Goal: Task Accomplishment & Management: Complete application form

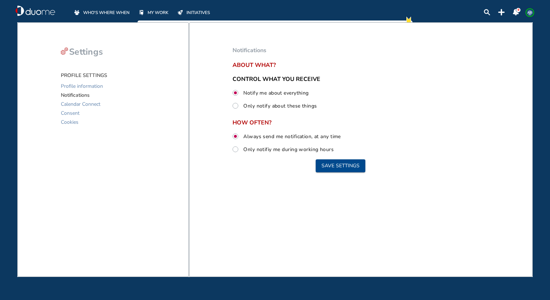
click at [114, 9] on span "WHO'S WHERE WHEN" at bounding box center [106, 12] width 46 height 7
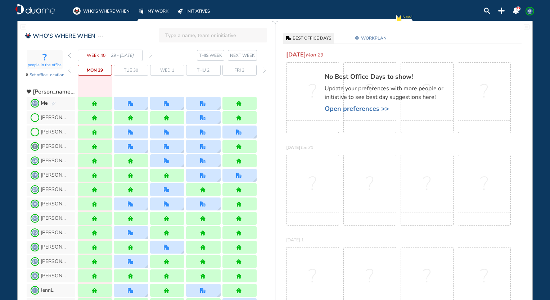
scroll to position [2, 0]
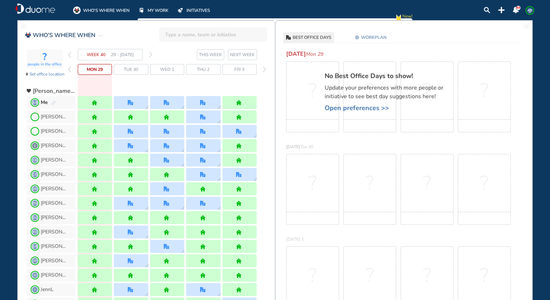
click at [366, 39] on span "WORKPLAN" at bounding box center [374, 37] width 26 height 7
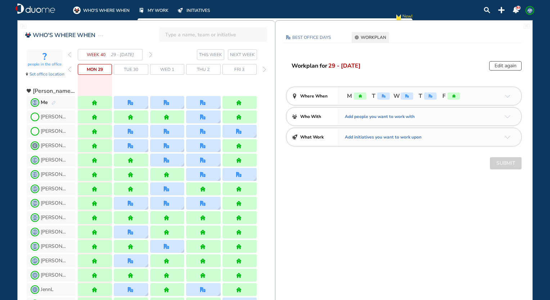
click at [517, 67] on button "Edit again" at bounding box center [505, 65] width 32 height 9
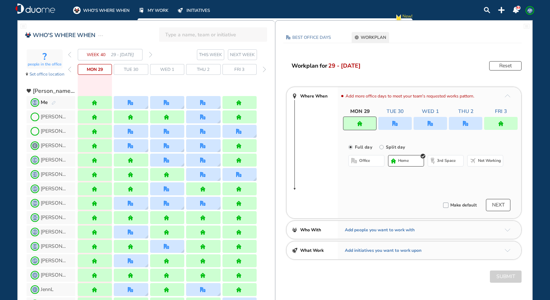
click at [399, 131] on div "Add more office days to meet your team's requested works pattern. Mon 29 Tue 30…" at bounding box center [428, 152] width 183 height 131
click at [395, 121] on img "office" at bounding box center [394, 123] width 5 height 5
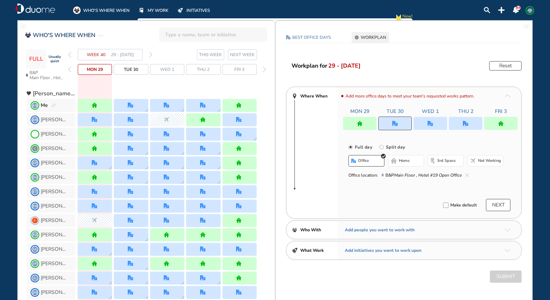
click at [392, 160] on img "home-bdbdbd" at bounding box center [394, 161] width 6 height 6
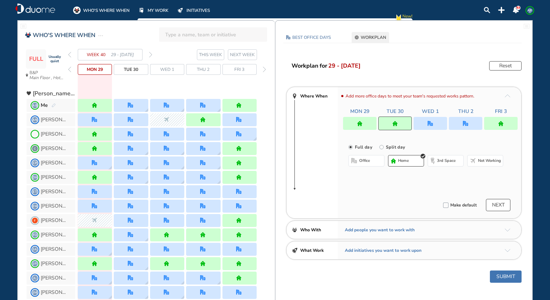
click at [428, 129] on div at bounding box center [429, 123] width 33 height 13
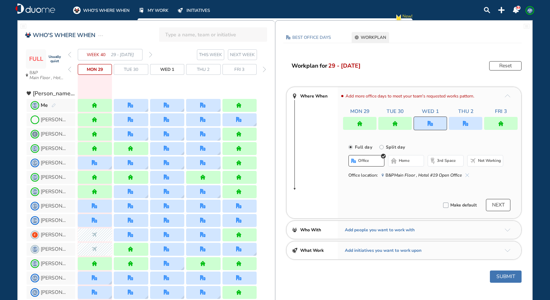
click at [401, 158] on button "home" at bounding box center [406, 161] width 36 height 12
click at [496, 207] on button "NEXT" at bounding box center [498, 205] width 24 height 12
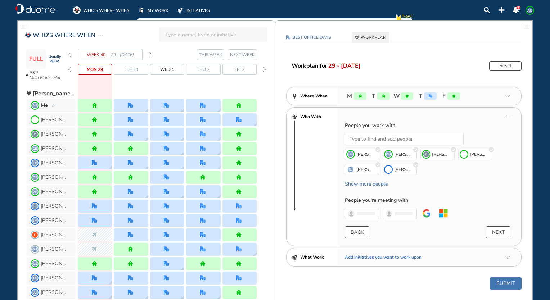
click at [499, 238] on div "People you work with Loading... [PERSON_NAME] [PERSON_NAME] J DH [PERSON_NAME] …" at bounding box center [428, 184] width 183 height 124
click at [499, 237] on button "NEXT" at bounding box center [498, 232] width 24 height 12
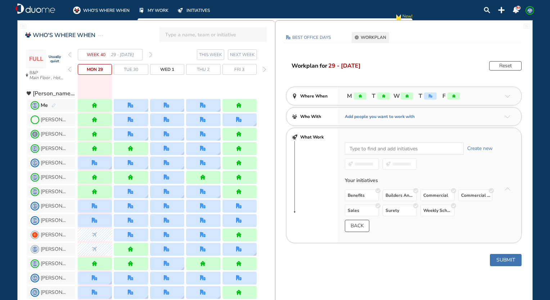
click at [510, 257] on button "Submit" at bounding box center [506, 260] width 32 height 12
